Goal: Task Accomplishment & Management: Use online tool/utility

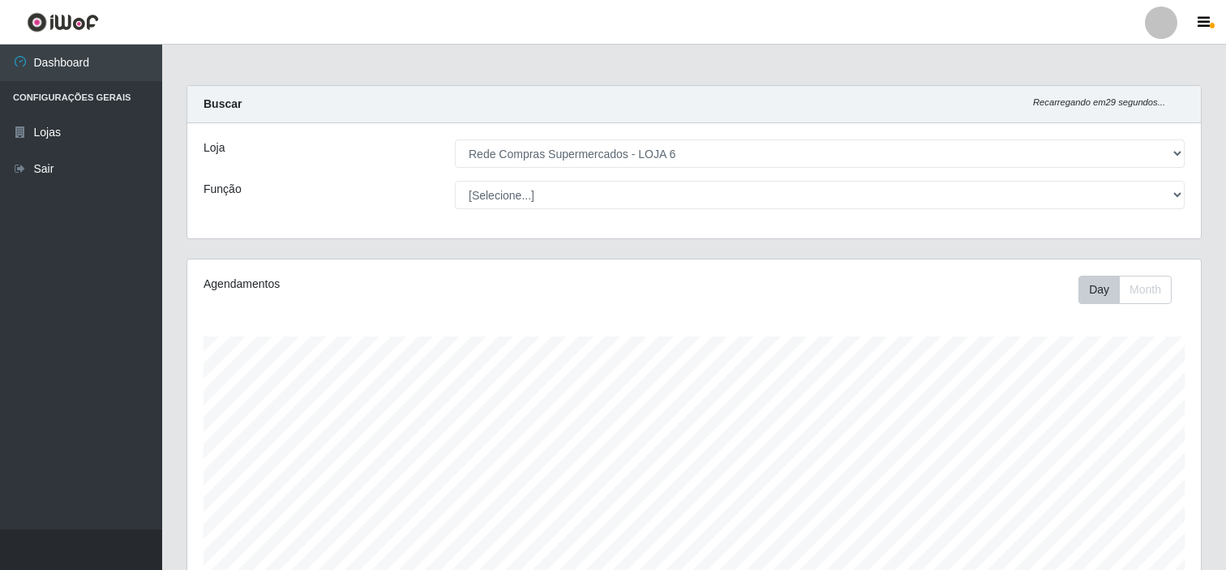
select select "398"
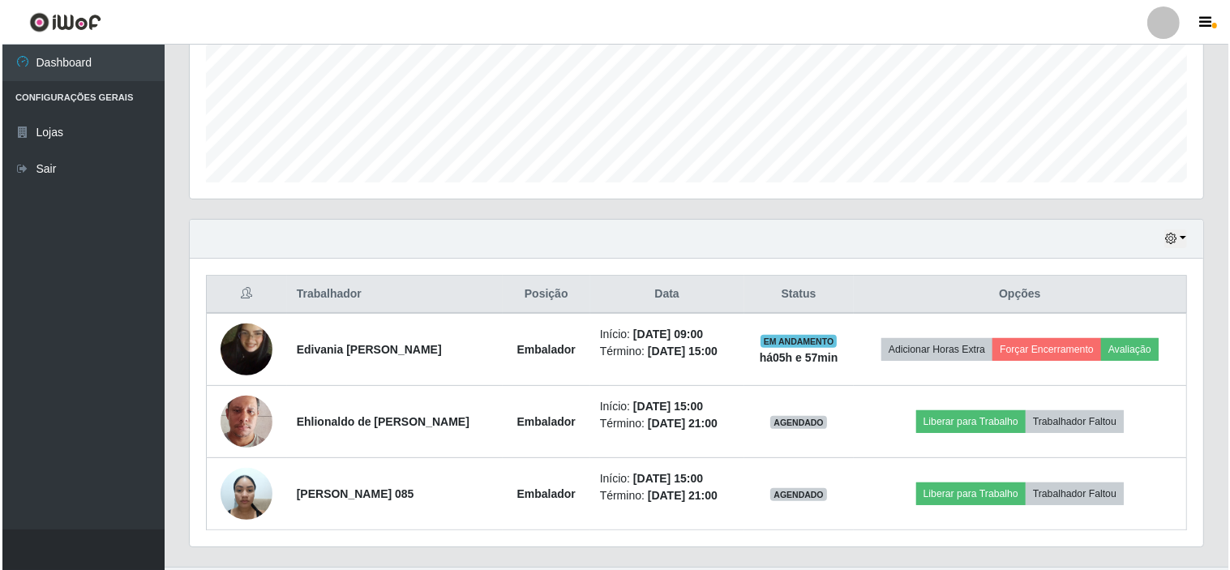
scroll to position [435, 0]
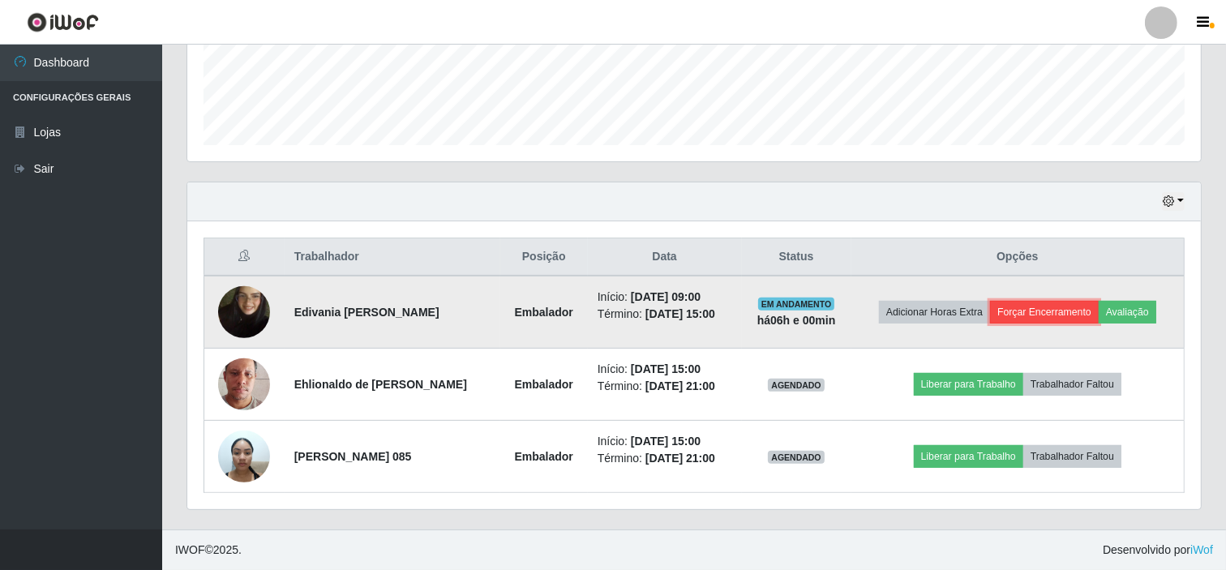
click at [1074, 304] on button "Forçar Encerramento" at bounding box center [1044, 312] width 109 height 23
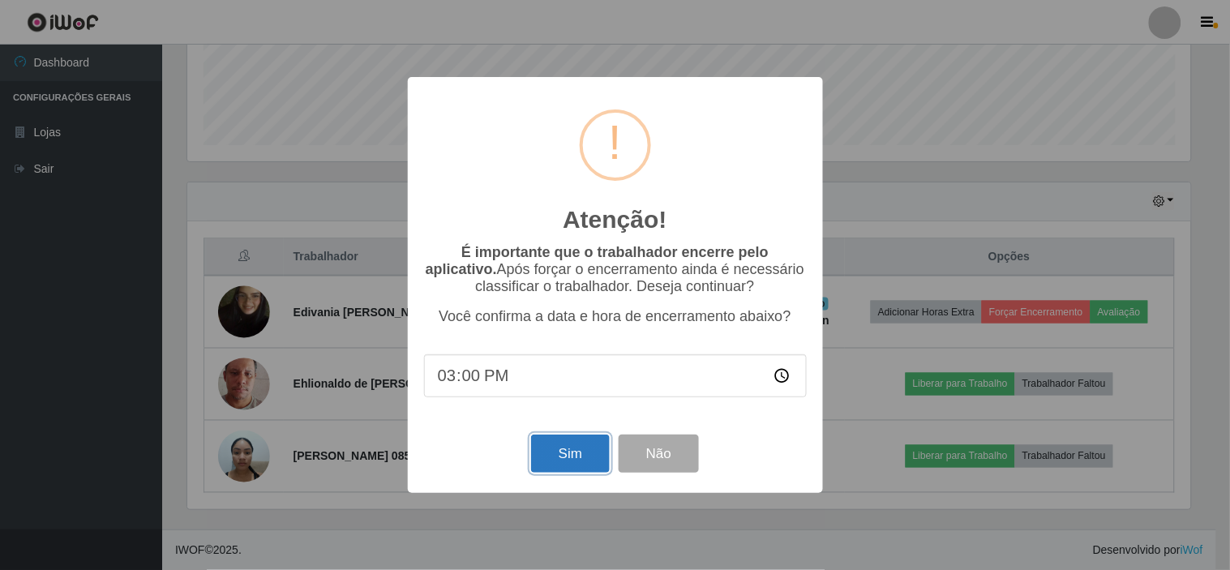
click at [560, 467] on button "Sim" at bounding box center [570, 454] width 79 height 38
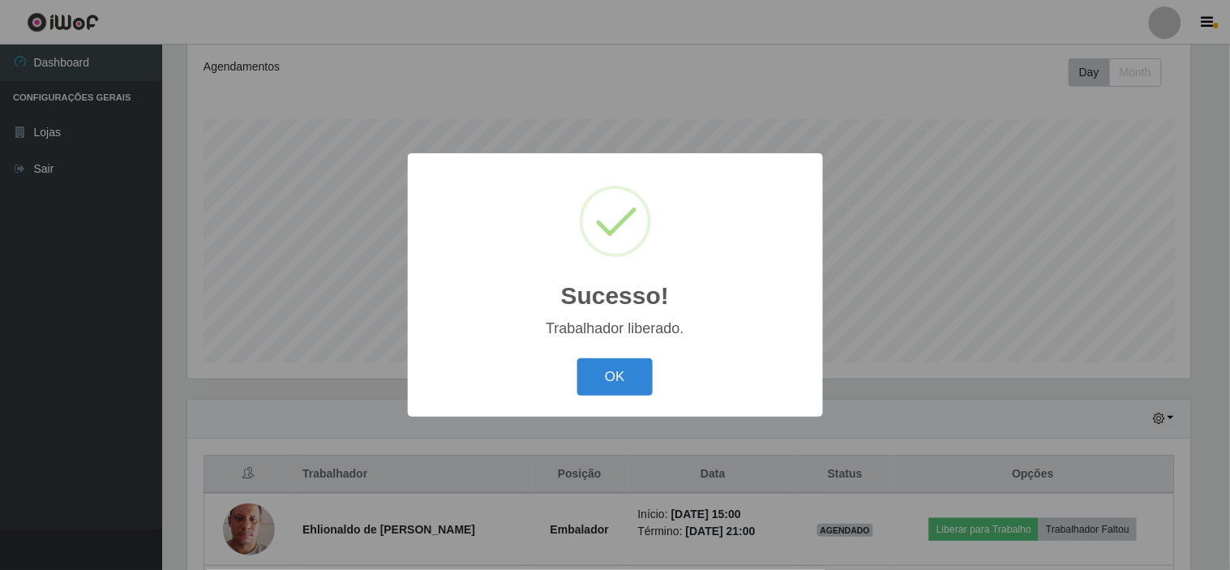
click at [600, 353] on div "Sucesso! × Trabalhador liberado. OK Cancel" at bounding box center [615, 284] width 415 height 263
click at [608, 359] on button "OK" at bounding box center [614, 377] width 75 height 38
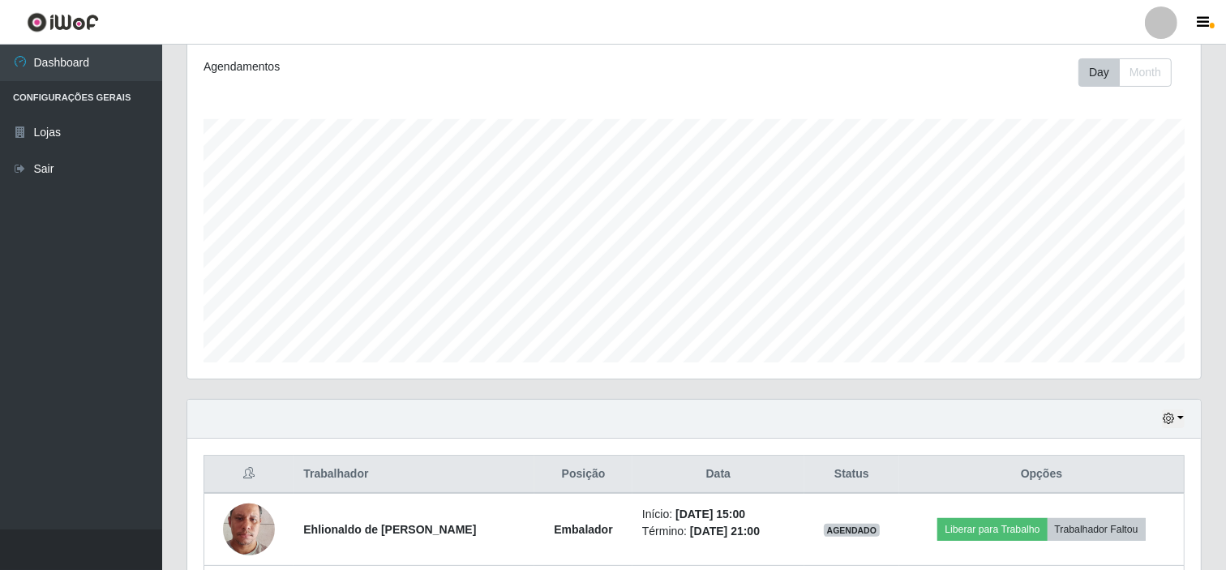
scroll to position [362, 0]
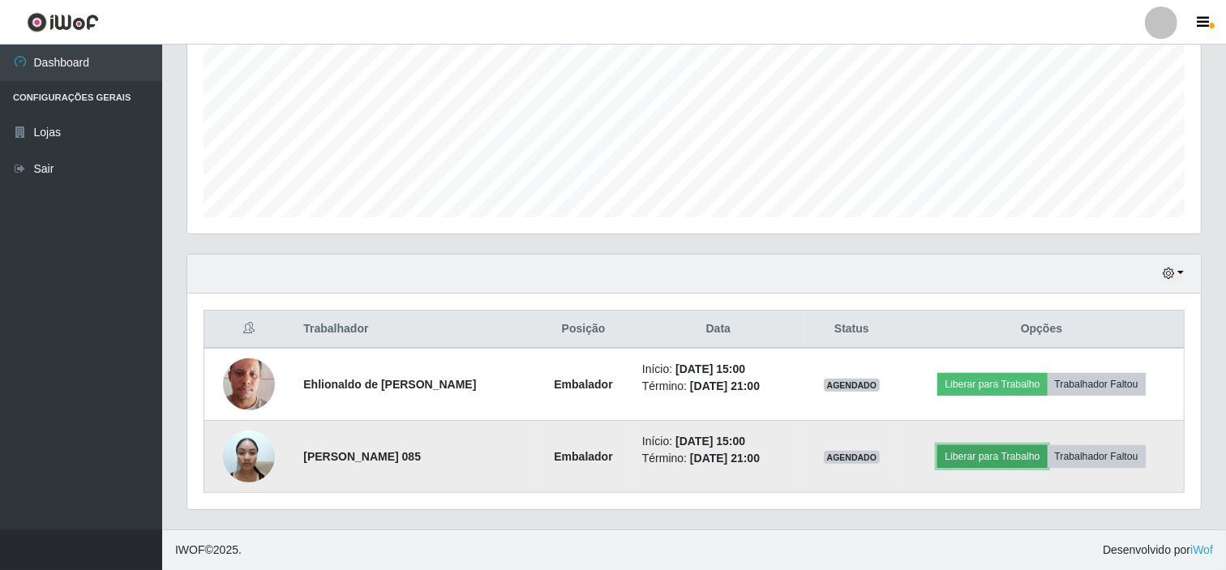
click at [971, 458] on button "Liberar para Trabalho" at bounding box center [991, 456] width 109 height 23
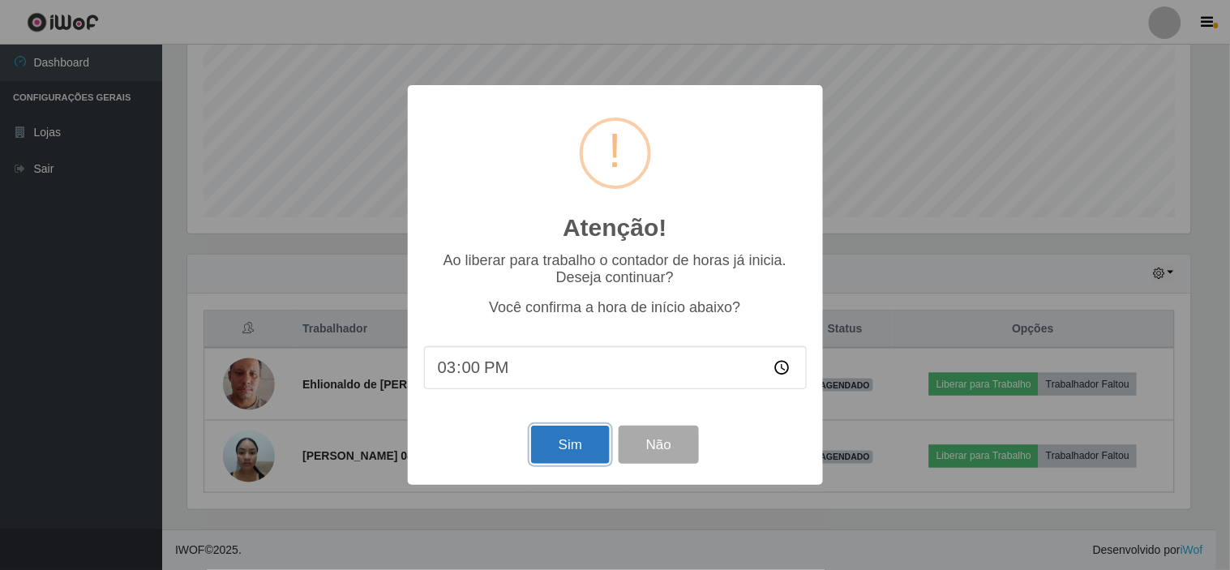
click at [602, 452] on button "Sim" at bounding box center [570, 445] width 79 height 38
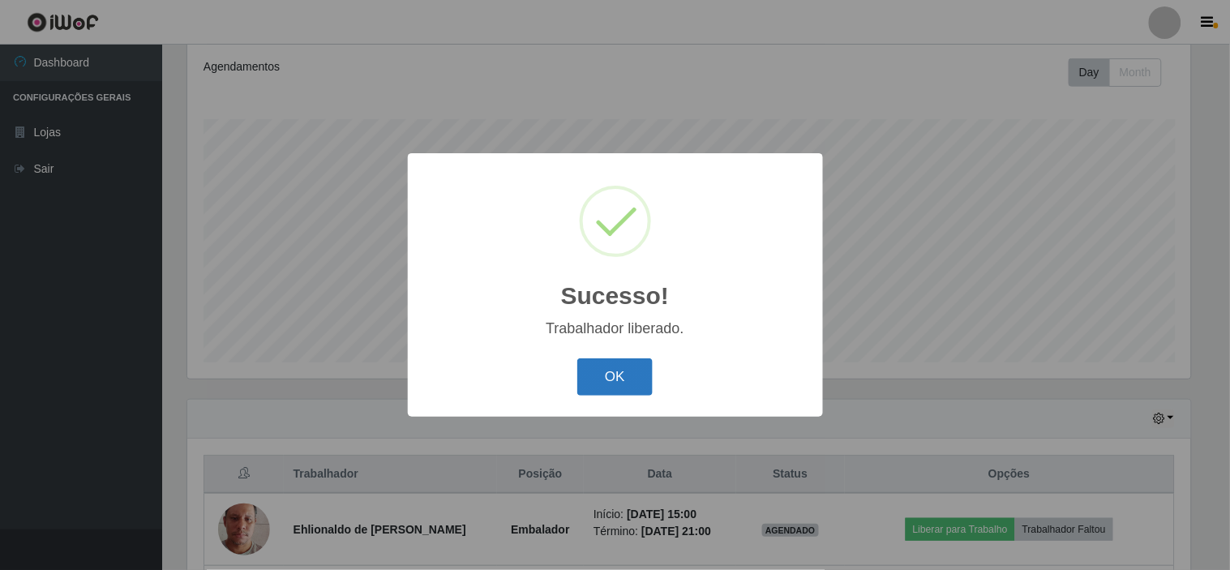
click at [625, 379] on button "OK" at bounding box center [614, 377] width 75 height 38
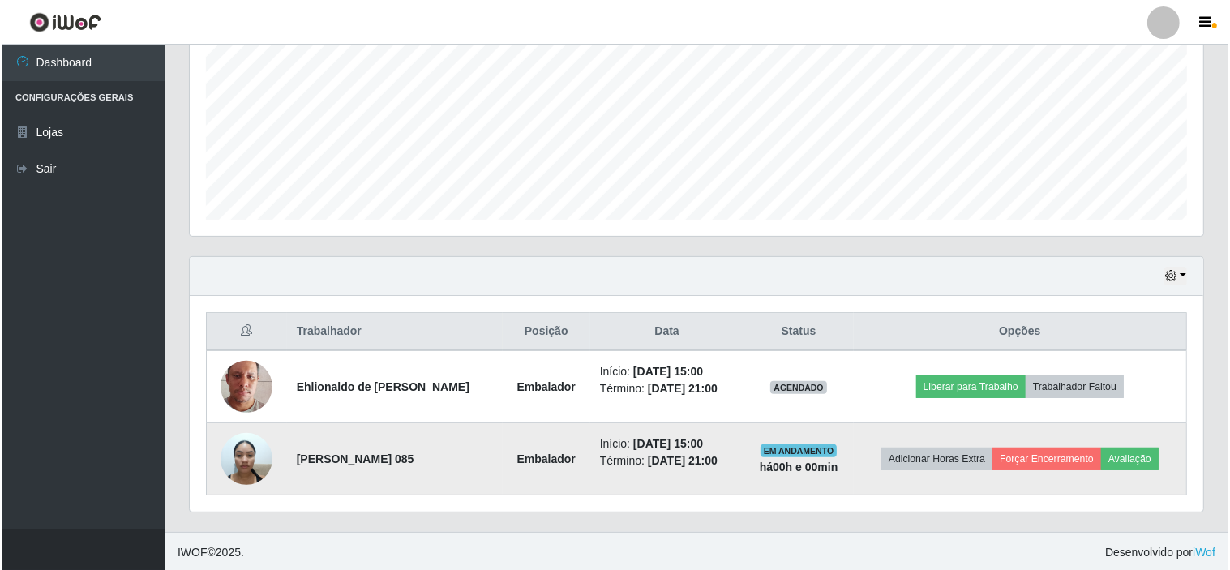
scroll to position [362, 0]
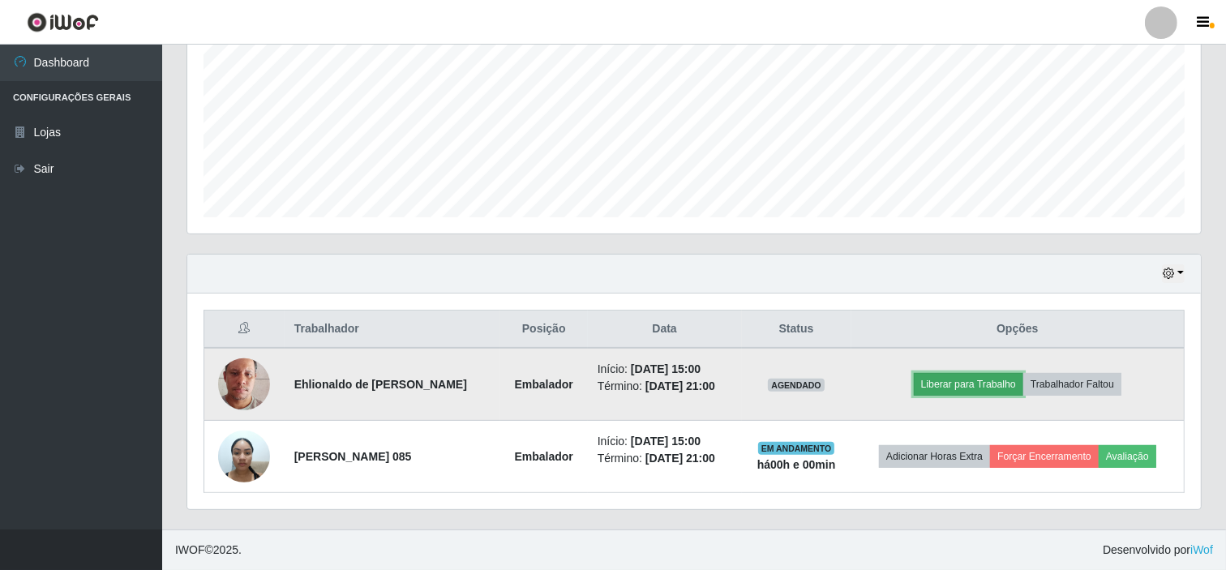
click at [965, 386] on button "Liberar para Trabalho" at bounding box center [968, 384] width 109 height 23
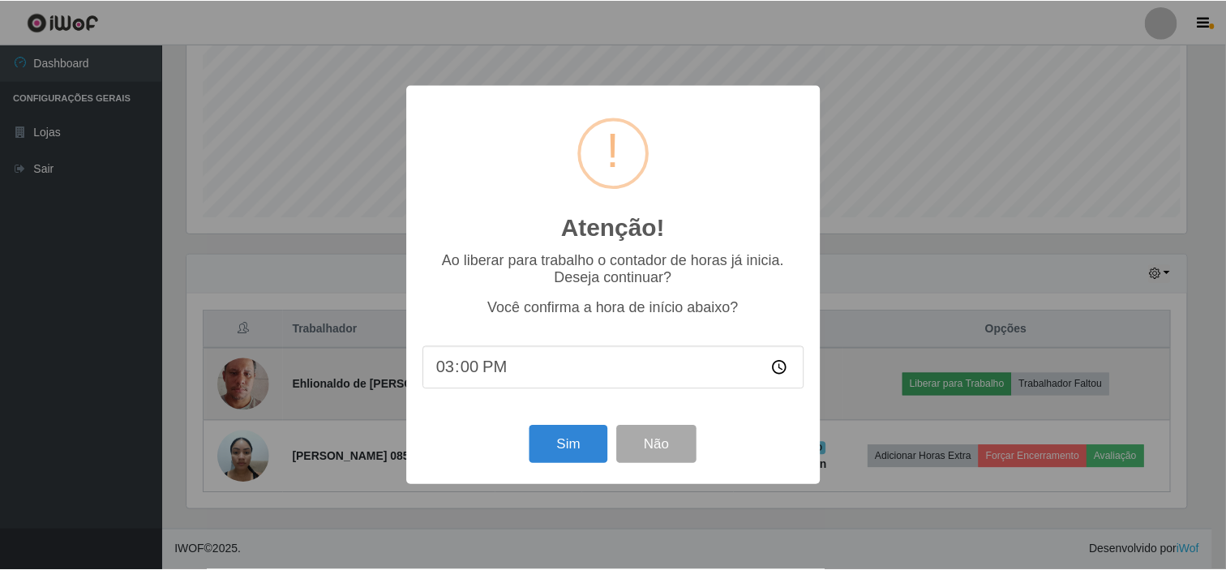
scroll to position [336, 1003]
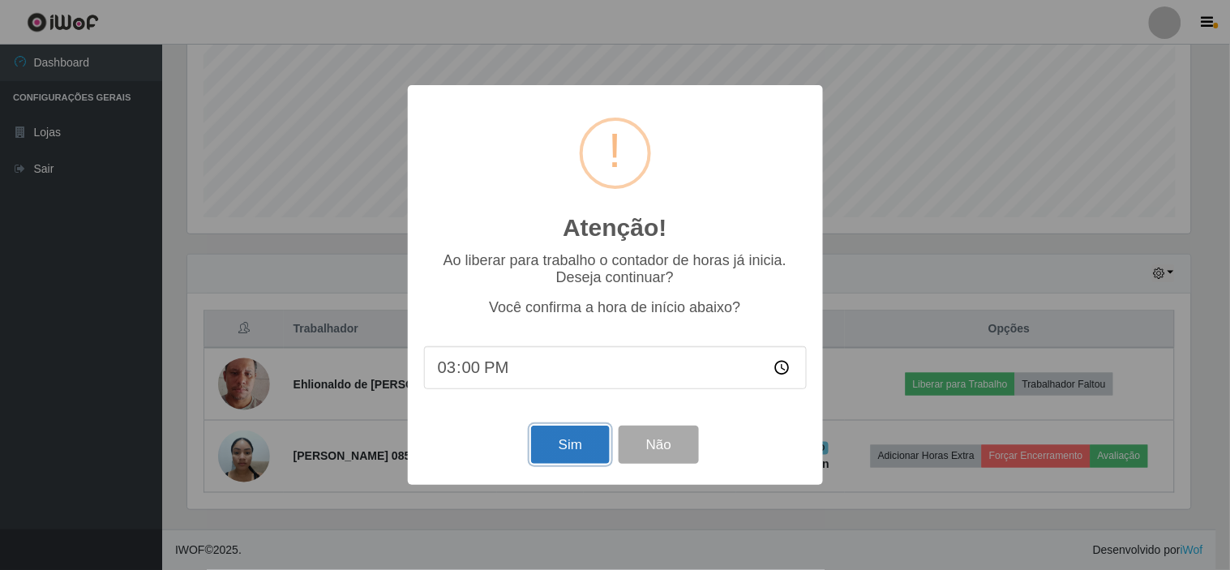
click at [563, 433] on button "Sim" at bounding box center [570, 445] width 79 height 38
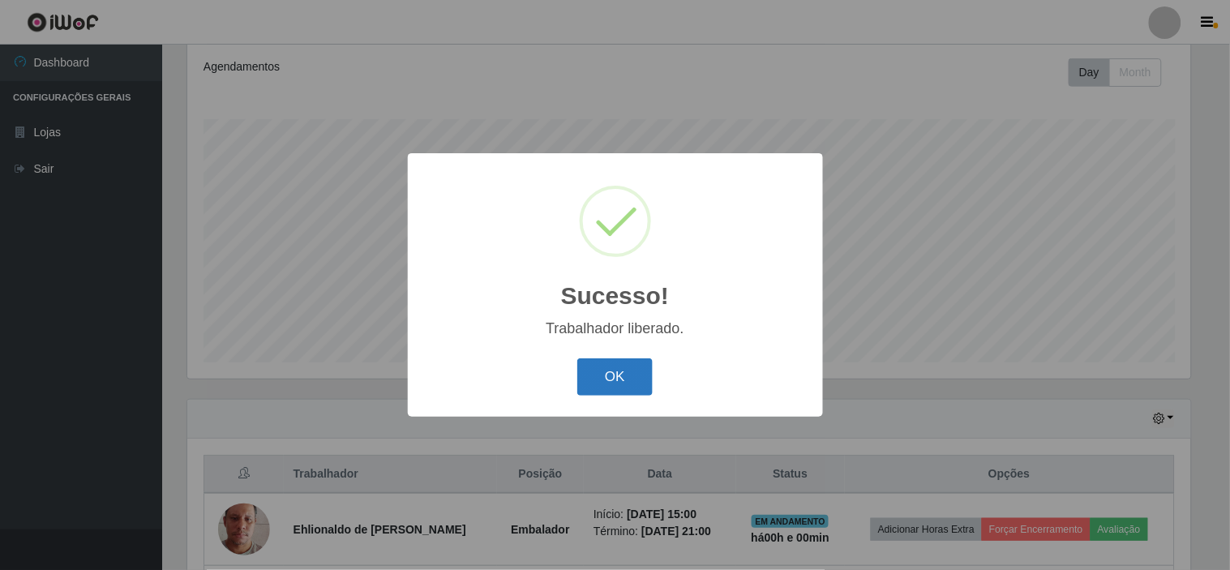
click at [634, 382] on button "OK" at bounding box center [614, 377] width 75 height 38
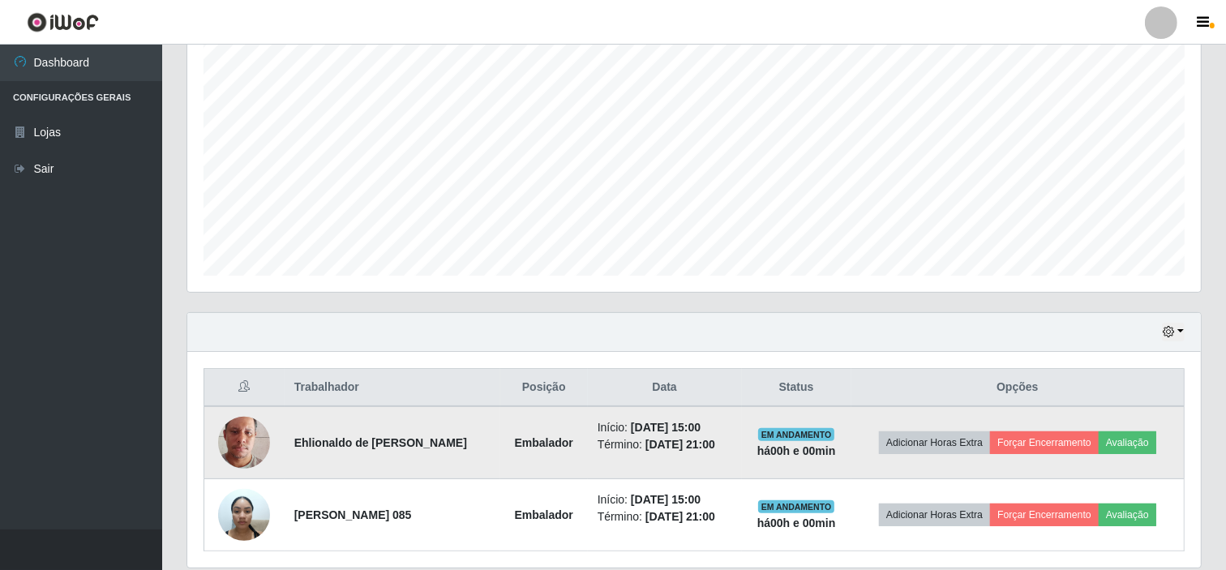
scroll to position [0, 0]
